Goal: Transaction & Acquisition: Purchase product/service

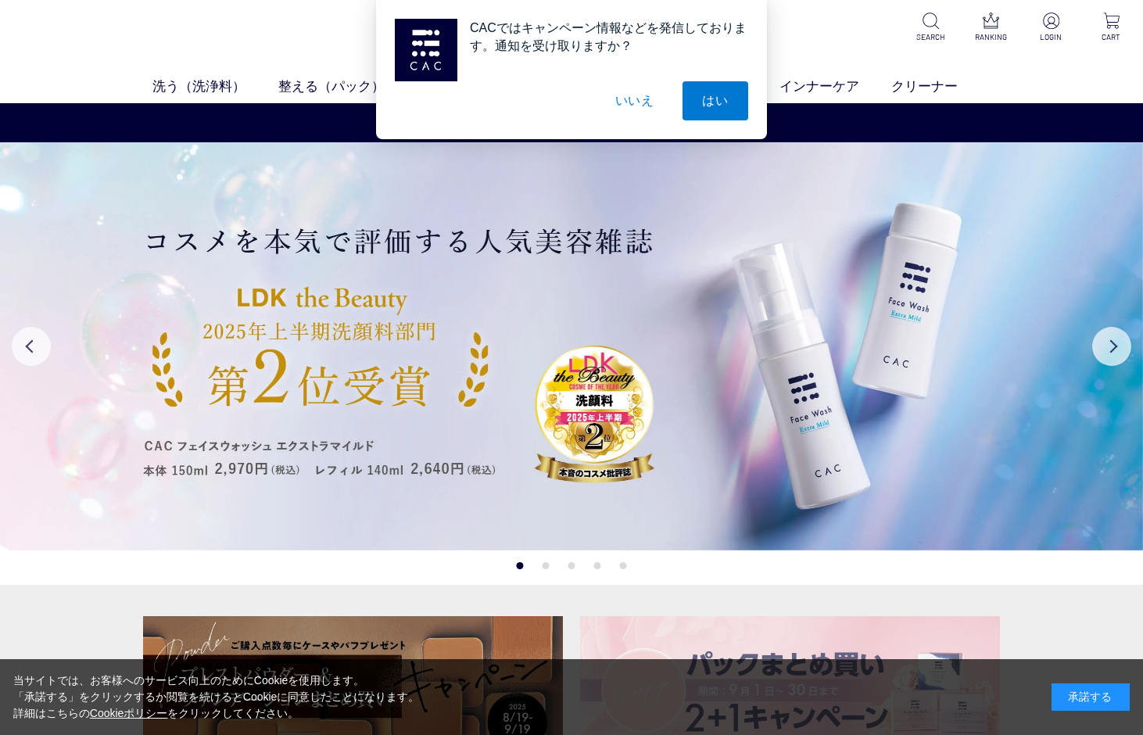
scroll to position [753, 0]
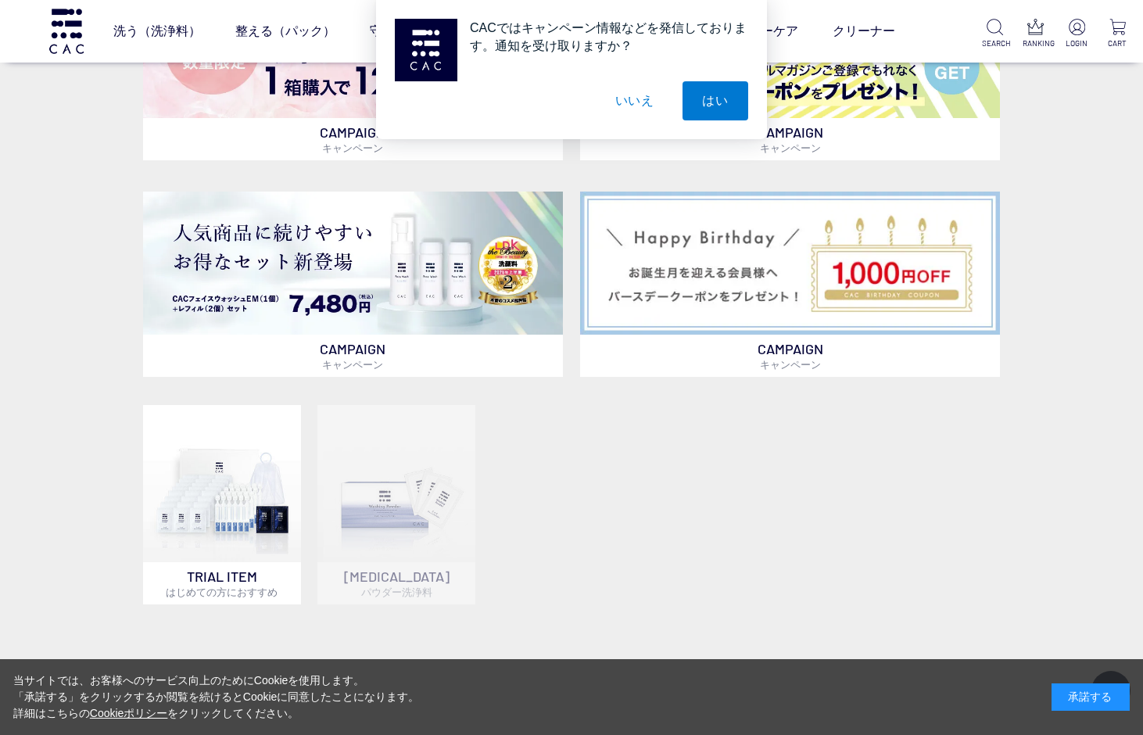
click at [636, 106] on button "いいえ" at bounding box center [635, 100] width 78 height 39
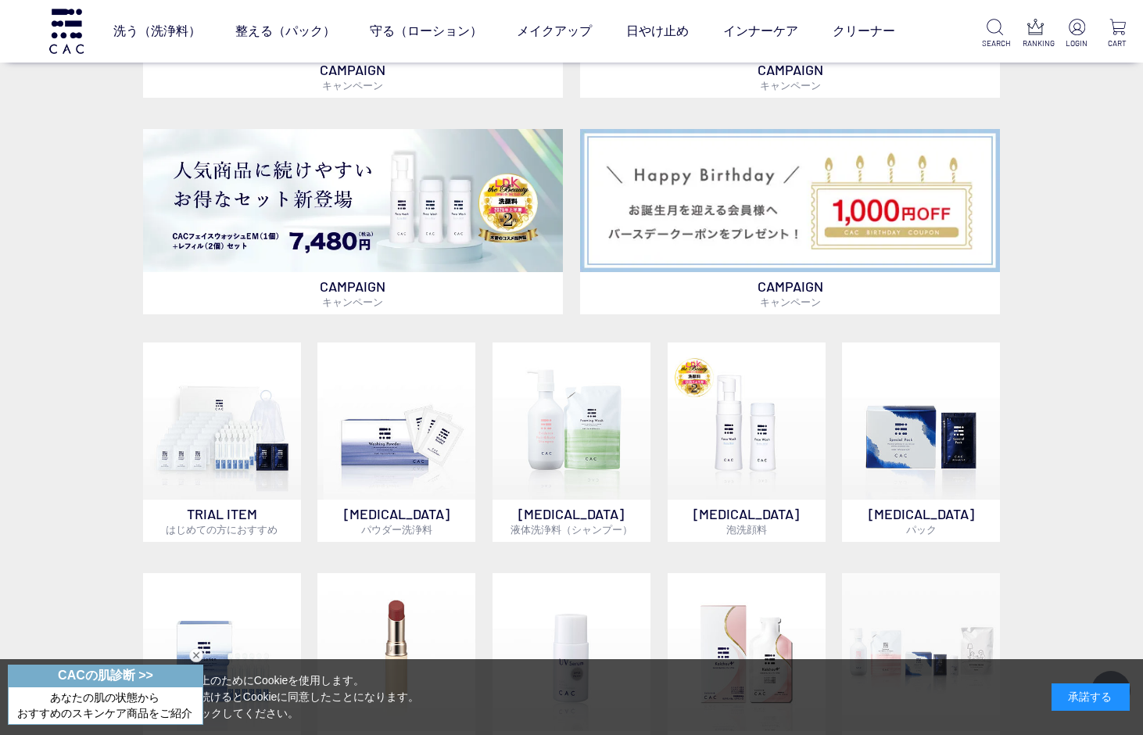
scroll to position [350, 0]
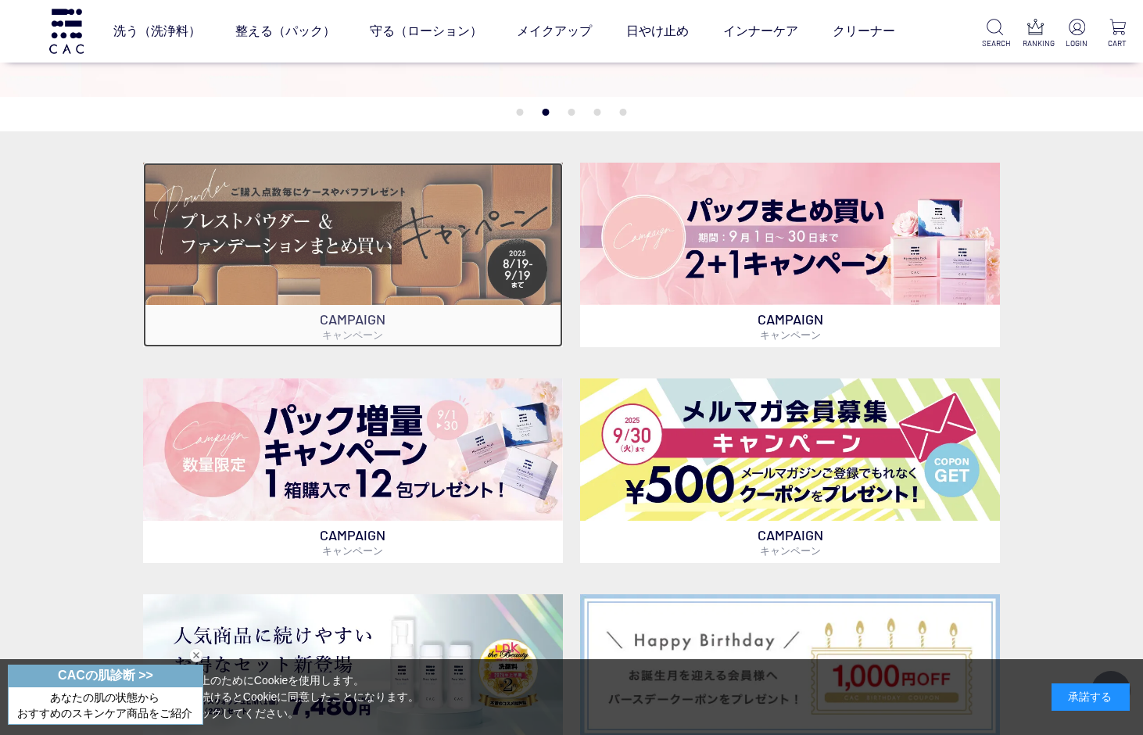
click at [417, 259] on img at bounding box center [353, 234] width 420 height 142
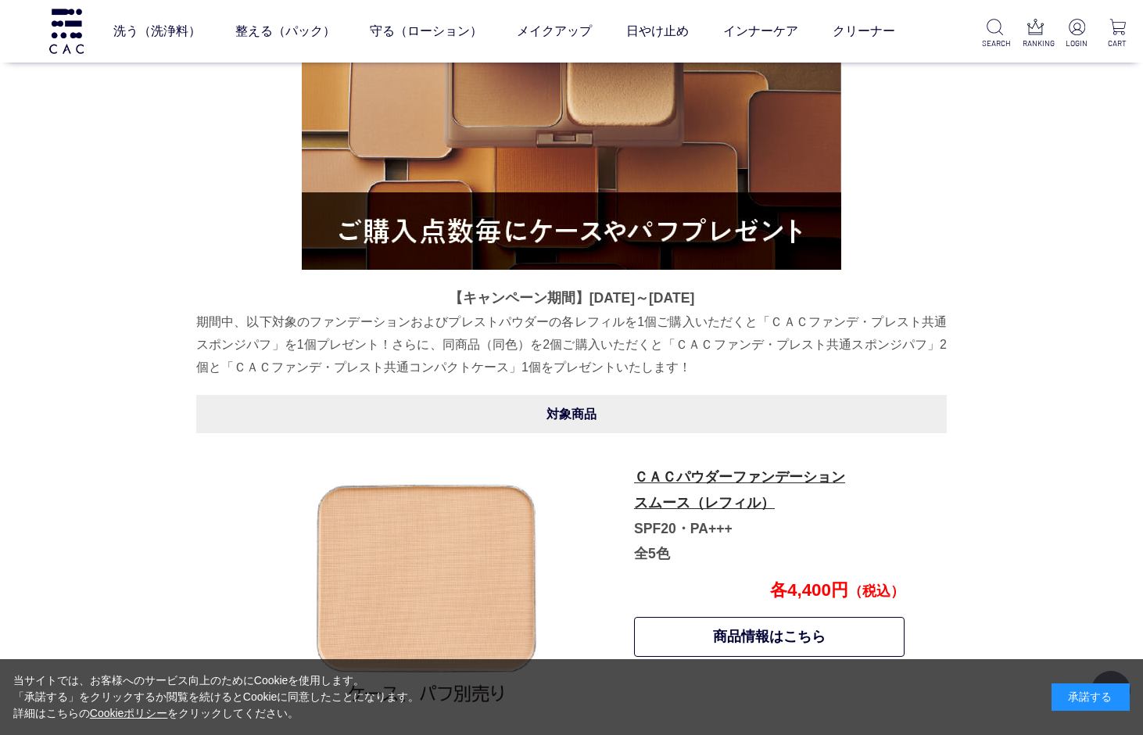
scroll to position [492, 0]
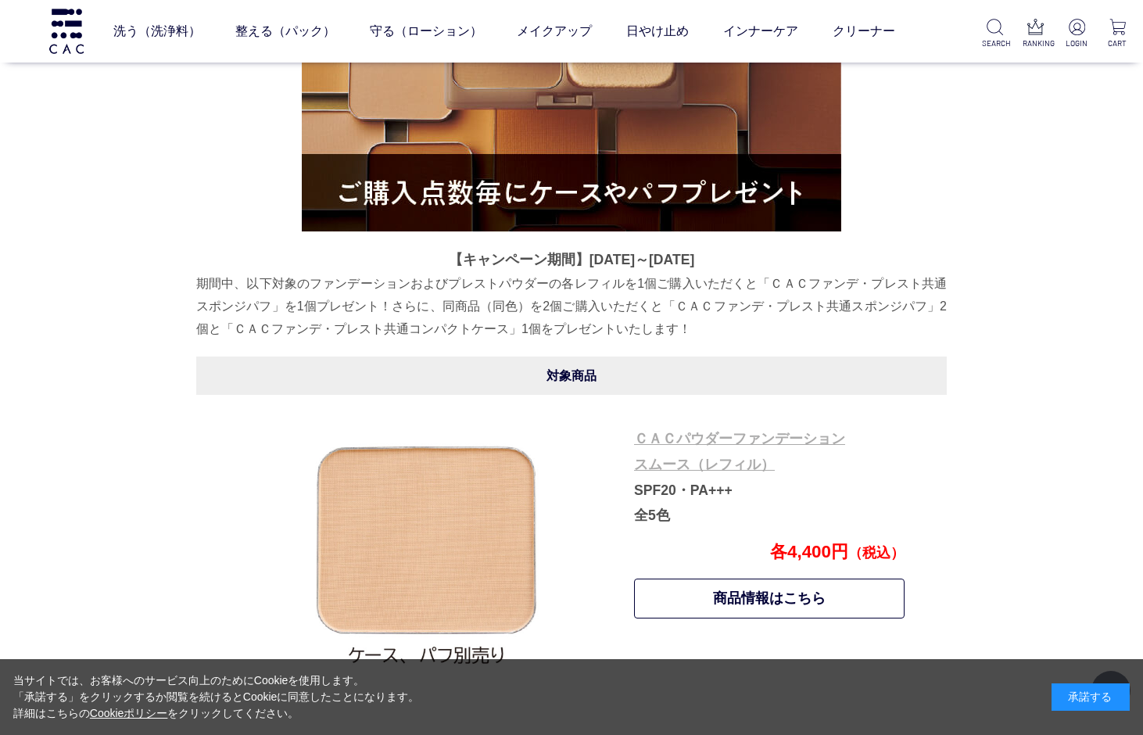
click at [740, 435] on link "ＣＡＣパウダーファンデーション スムース（レフィル）" at bounding box center [739, 451] width 211 height 41
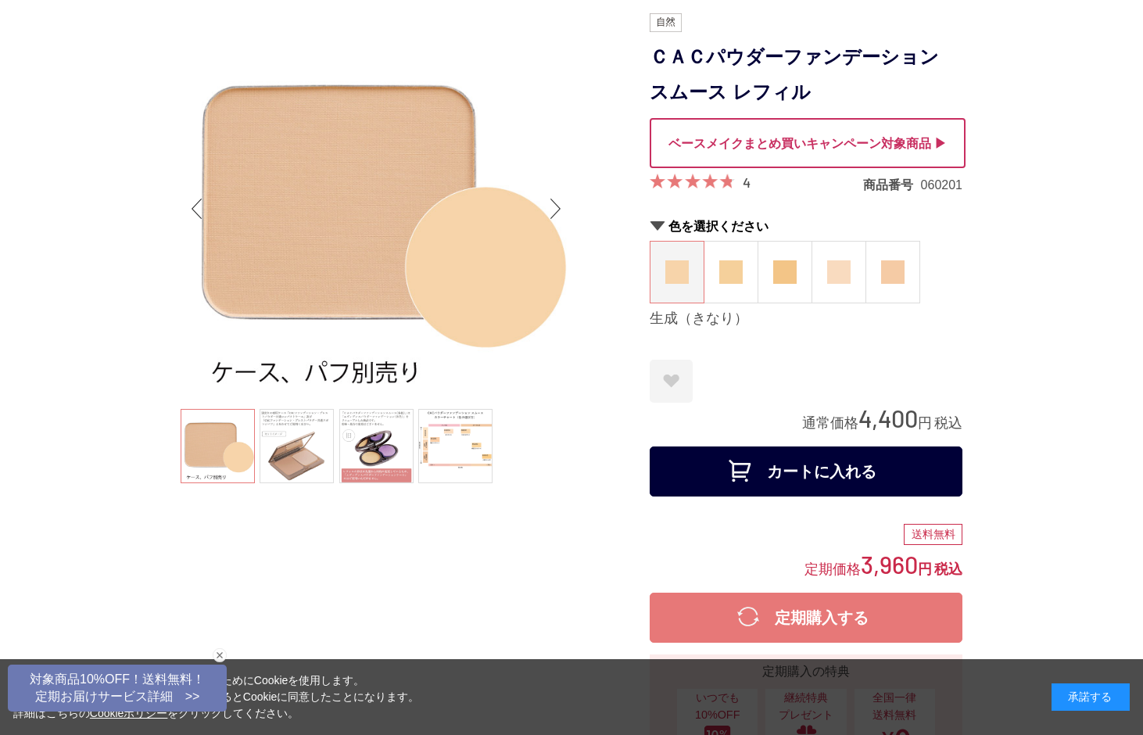
scroll to position [245, 0]
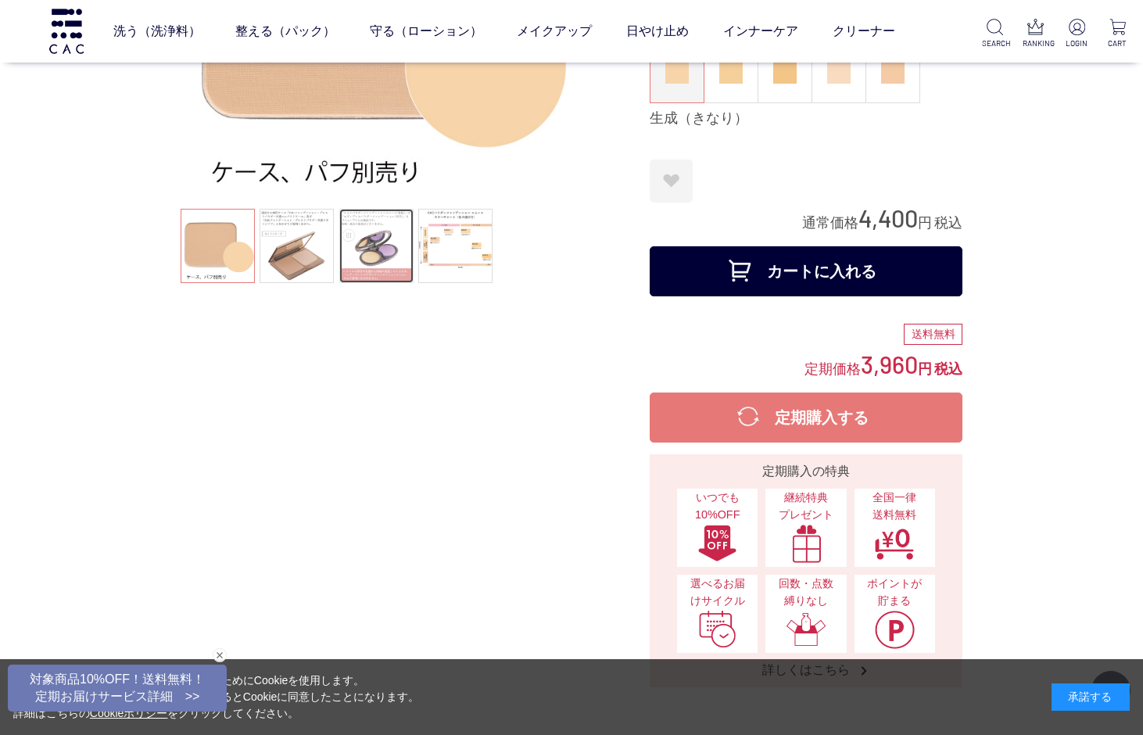
click at [370, 259] on link at bounding box center [376, 246] width 74 height 74
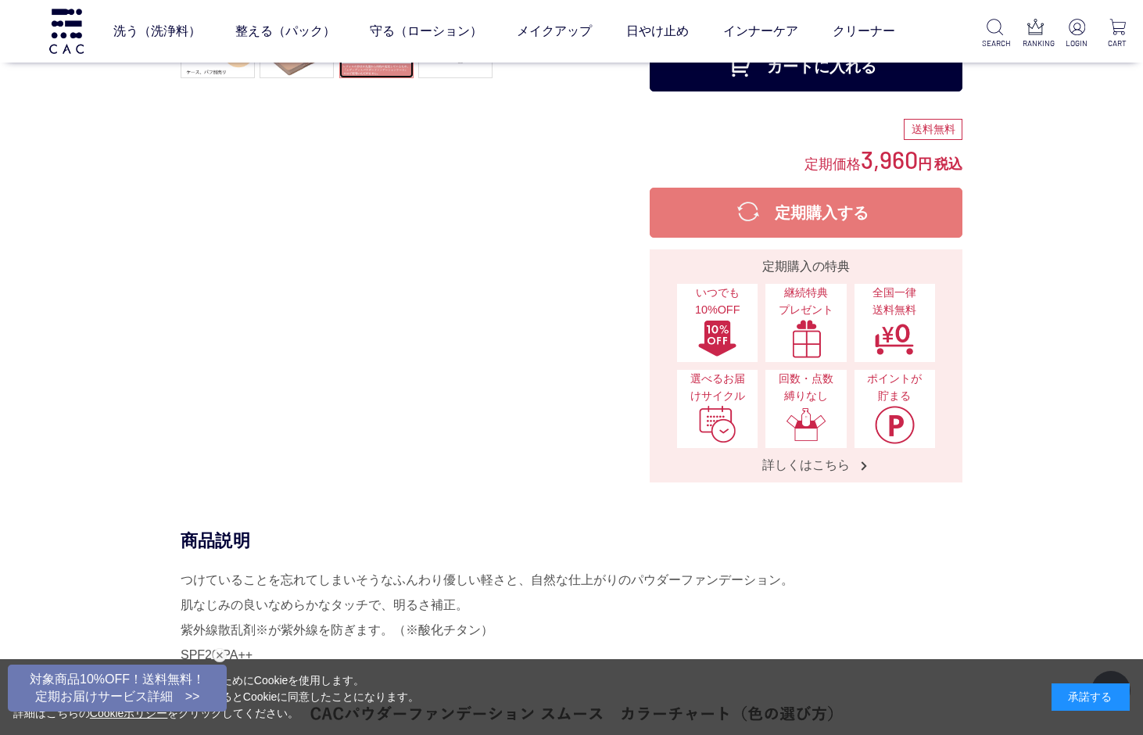
scroll to position [37, 0]
